Goal: Check status: Check status

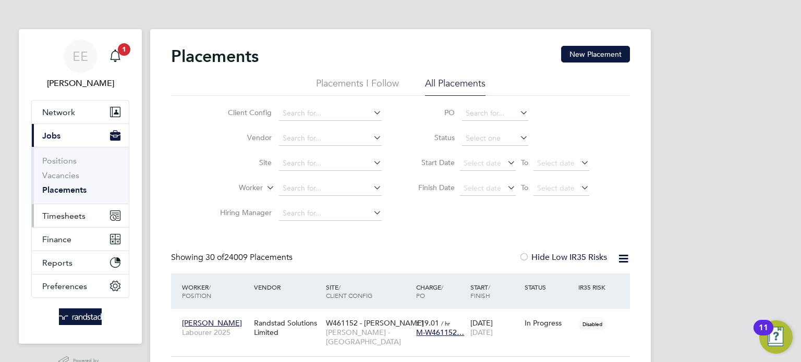
click at [69, 207] on button "Timesheets" at bounding box center [80, 215] width 97 height 23
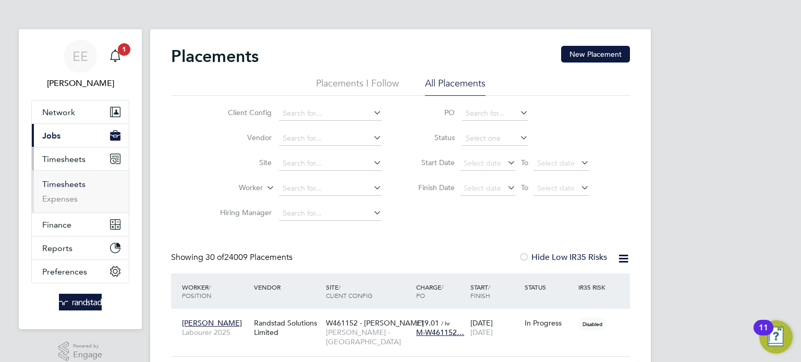
click at [73, 182] on link "Timesheets" at bounding box center [63, 184] width 43 height 10
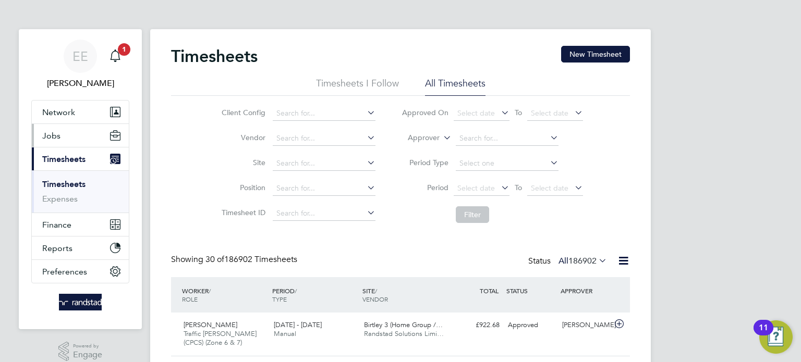
click at [68, 138] on button "Jobs" at bounding box center [80, 135] width 97 height 23
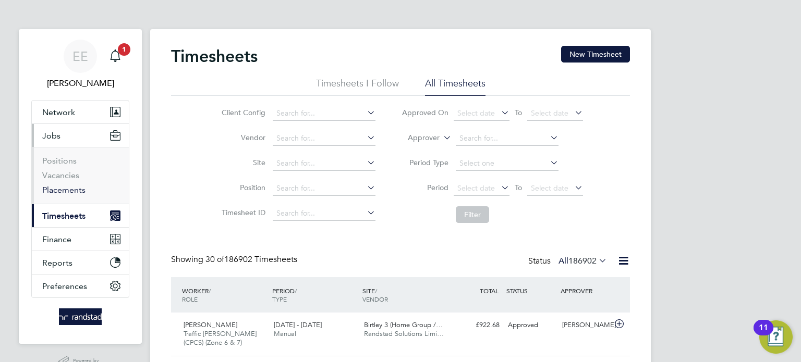
click at [67, 188] on link "Placements" at bounding box center [63, 190] width 43 height 10
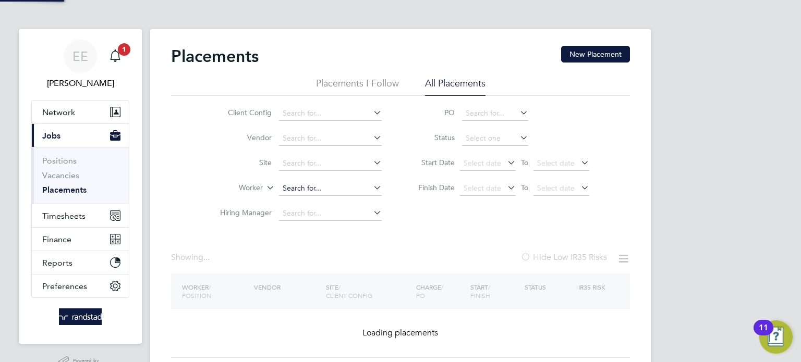
click at [297, 184] on input at bounding box center [330, 188] width 103 height 15
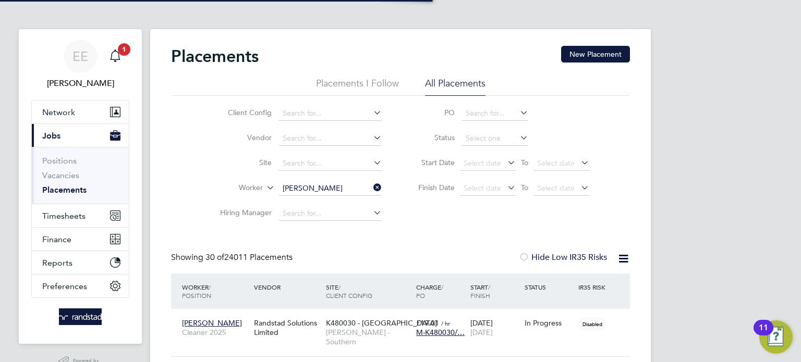
click at [328, 249] on li "Loui s Chidiebere" at bounding box center [355, 245] width 152 height 14
type input "[PERSON_NAME]"
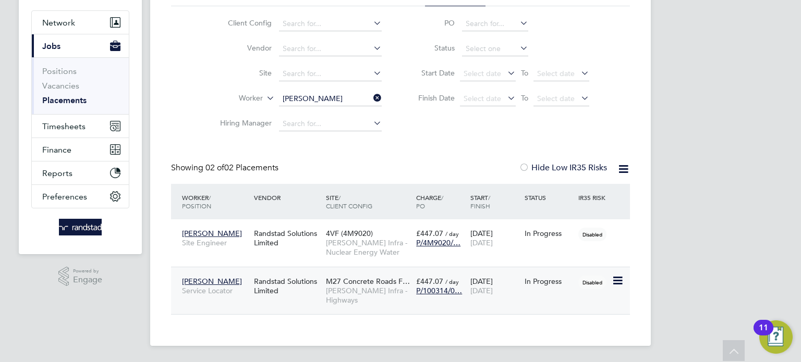
click at [515, 298] on div "01 Sep 2025 28 Nov 2025" at bounding box center [495, 286] width 54 height 29
click at [228, 280] on span "[PERSON_NAME]" at bounding box center [212, 281] width 60 height 9
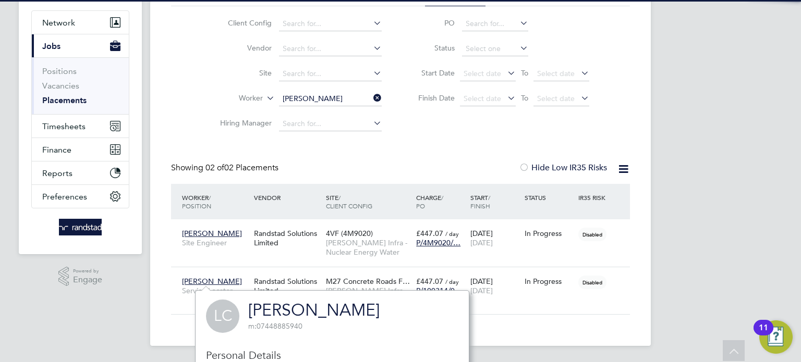
click at [264, 315] on link "[PERSON_NAME]" at bounding box center [313, 310] width 131 height 20
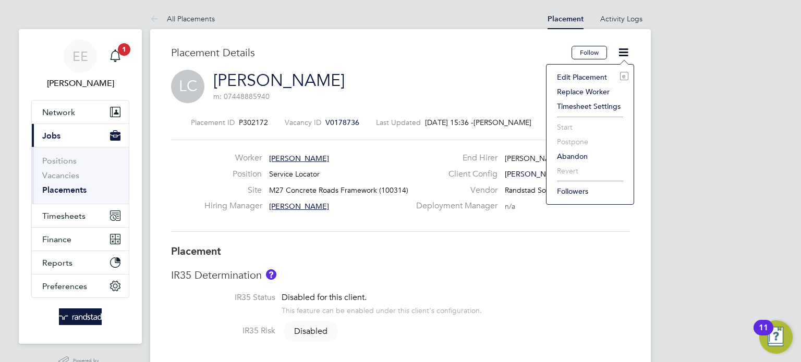
click at [595, 106] on li "Timesheet Settings" at bounding box center [589, 106] width 77 height 15
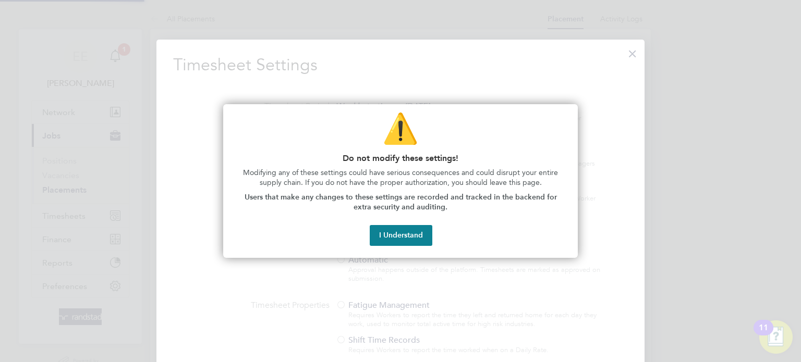
scroll to position [5, 5]
click at [408, 231] on button "I Understand" at bounding box center [401, 235] width 63 height 21
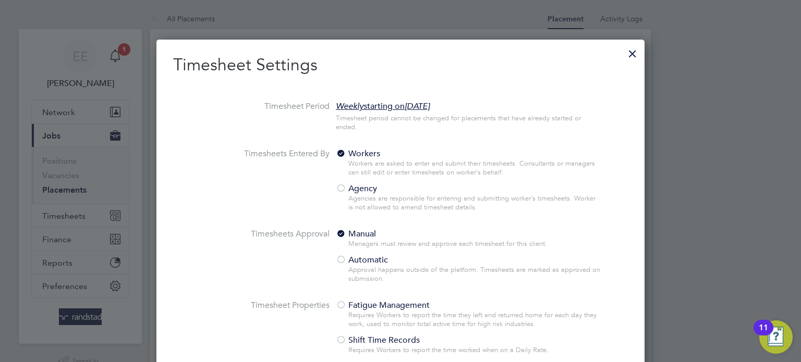
click at [626, 56] on div at bounding box center [632, 51] width 19 height 19
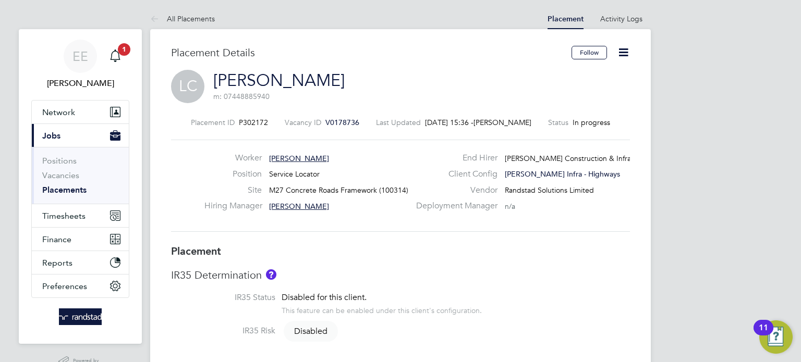
click at [623, 53] on icon at bounding box center [623, 52] width 13 height 13
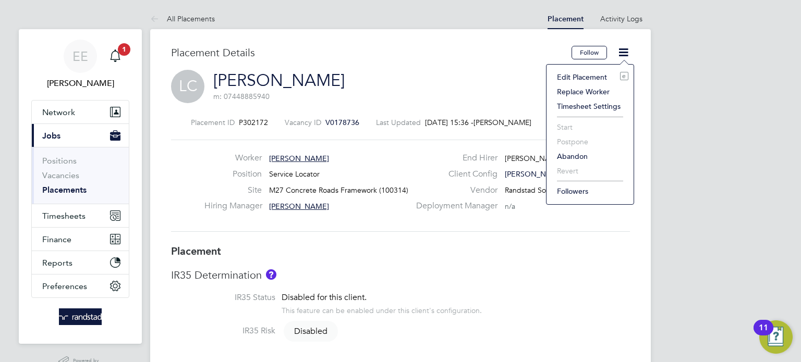
click at [467, 108] on div "Placement ID P302172 Vacancy ID V0178736 Last Updated 23 Sep 2025, 15:36 - Jake…" at bounding box center [400, 175] width 459 height 140
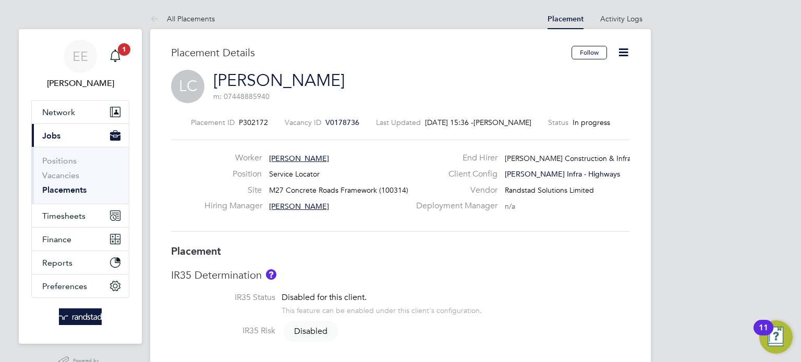
click at [265, 80] on link "[PERSON_NAME]" at bounding box center [278, 80] width 131 height 20
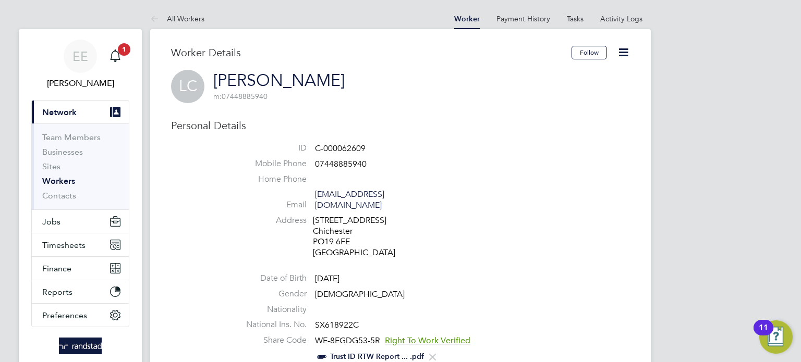
click at [625, 54] on icon at bounding box center [623, 52] width 13 height 13
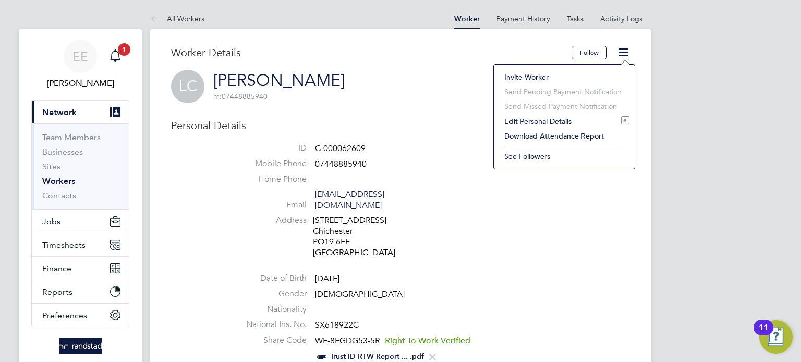
click at [625, 52] on icon at bounding box center [623, 52] width 13 height 13
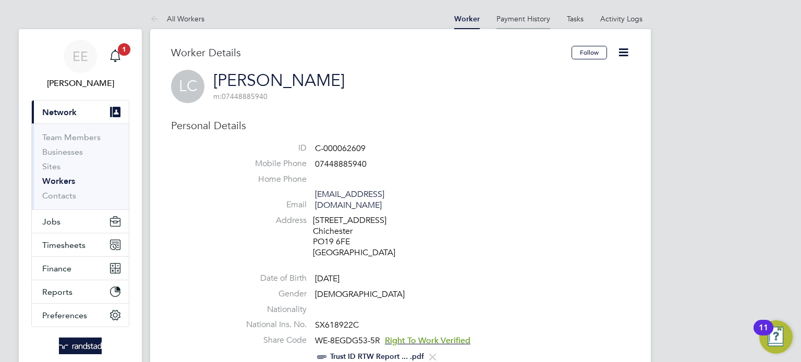
click at [519, 19] on link "Payment History" at bounding box center [523, 18] width 54 height 9
click at [249, 83] on link "[PERSON_NAME]" at bounding box center [278, 80] width 131 height 20
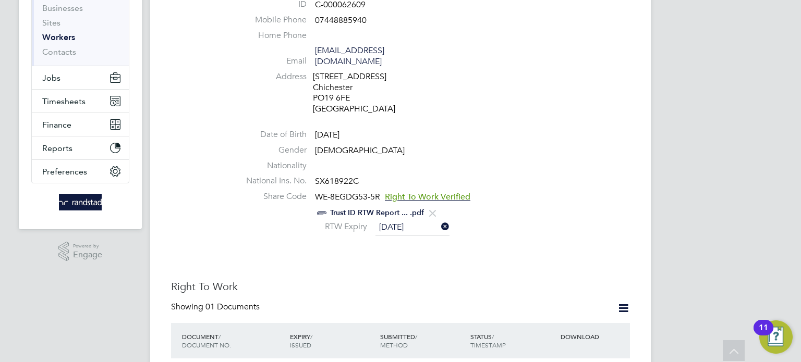
scroll to position [32, 0]
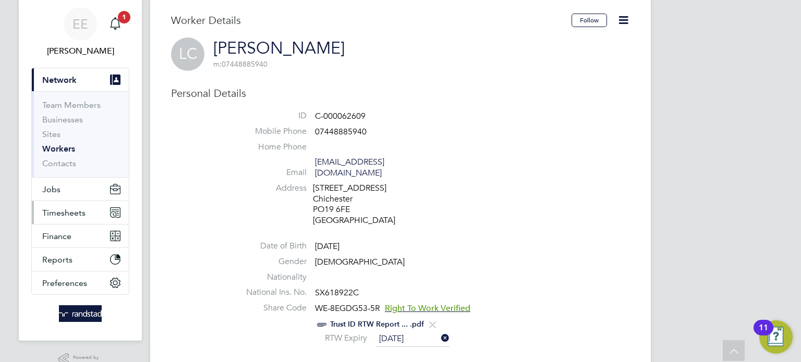
click at [68, 216] on span "Timesheets" at bounding box center [63, 213] width 43 height 10
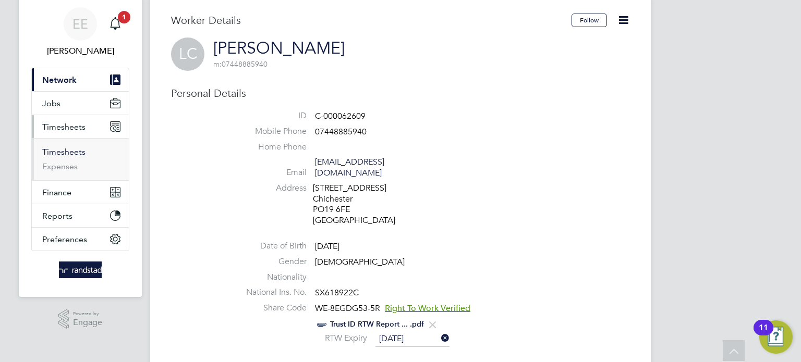
click at [67, 154] on link "Timesheets" at bounding box center [63, 152] width 43 height 10
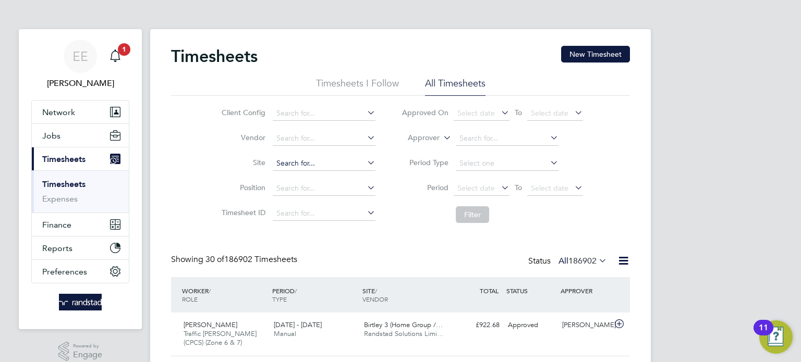
click at [312, 163] on input at bounding box center [324, 163] width 103 height 15
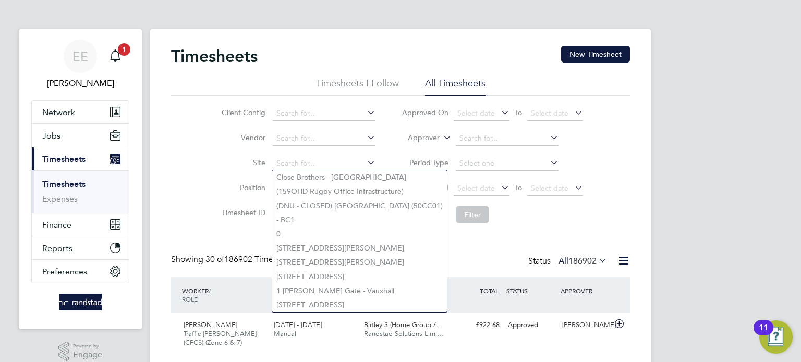
click at [223, 163] on label "Site" at bounding box center [241, 162] width 47 height 9
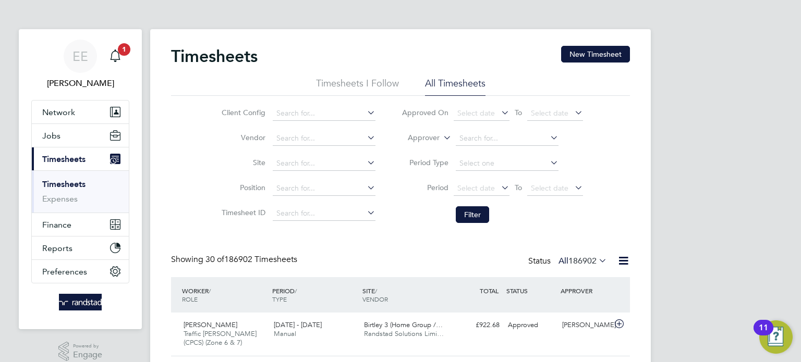
click at [424, 145] on li "Approver" at bounding box center [491, 138] width 207 height 25
click at [426, 140] on label "Approver" at bounding box center [415, 138] width 47 height 10
click at [424, 151] on li "Worker" at bounding box center [413, 150] width 51 height 14
click at [461, 137] on input at bounding box center [507, 138] width 103 height 15
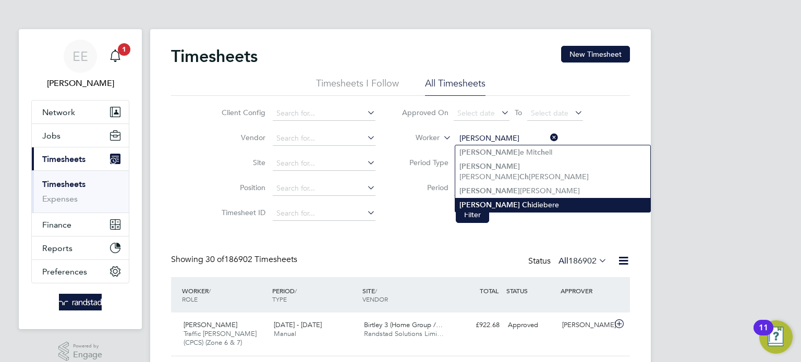
click at [510, 198] on li "[PERSON_NAME] idiebere" at bounding box center [552, 205] width 195 height 14
type input "[PERSON_NAME]"
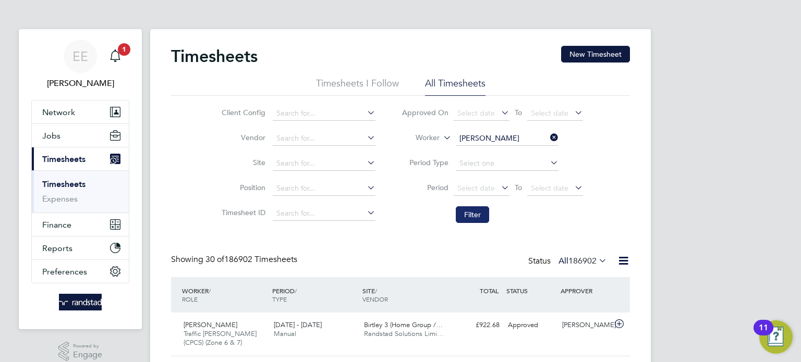
click at [471, 214] on button "Filter" at bounding box center [472, 214] width 33 height 17
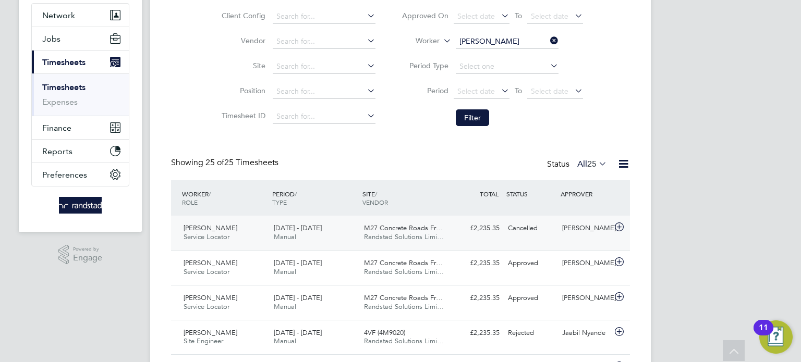
click at [591, 227] on div "[PERSON_NAME]" at bounding box center [585, 228] width 54 height 17
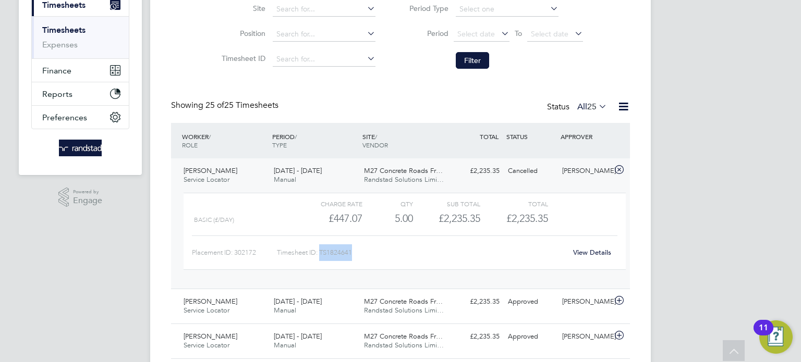
drag, startPoint x: 359, startPoint y: 253, endPoint x: 321, endPoint y: 254, distance: 38.6
click at [321, 254] on div "Timesheet ID: TS1824641" at bounding box center [421, 252] width 289 height 17
copy div "TS1824641"
